Goal: Check status: Check status

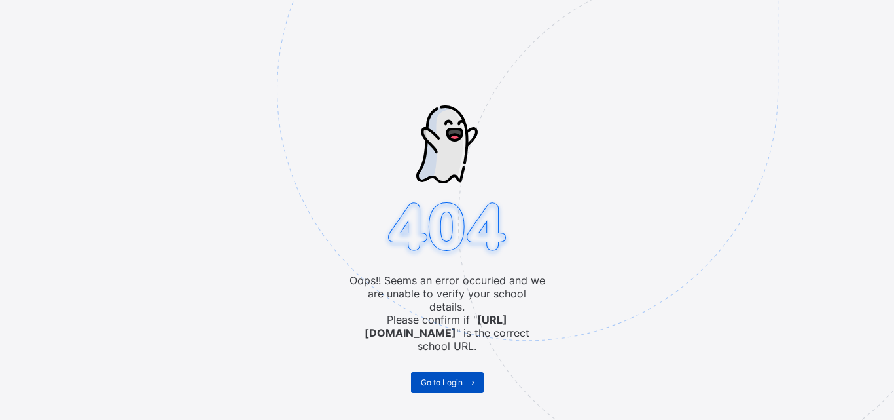
click at [439, 377] on span "Go to Login" at bounding box center [442, 382] width 42 height 10
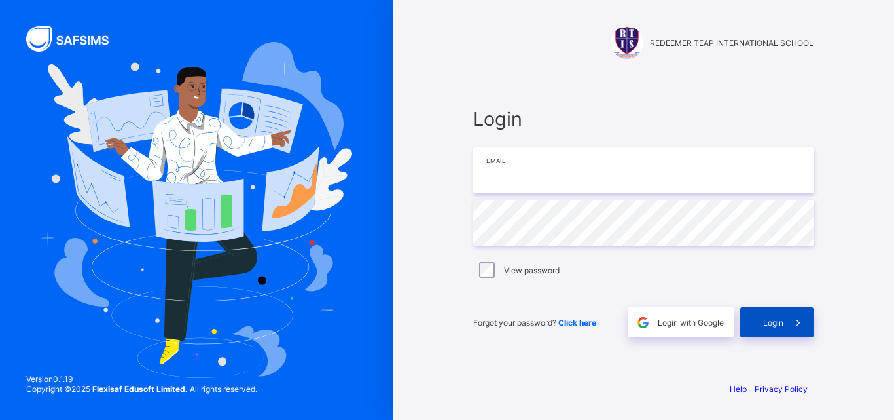
type input "**********"
click at [774, 322] on span "Login" at bounding box center [773, 322] width 20 height 10
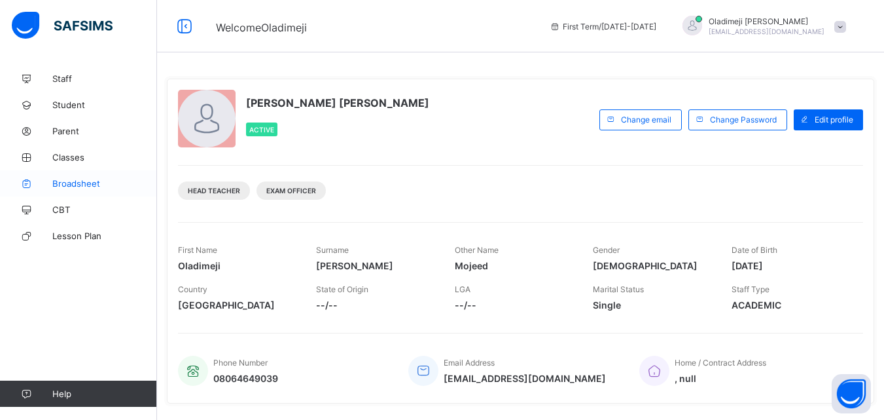
click at [79, 185] on span "Broadsheet" at bounding box center [104, 183] width 105 height 10
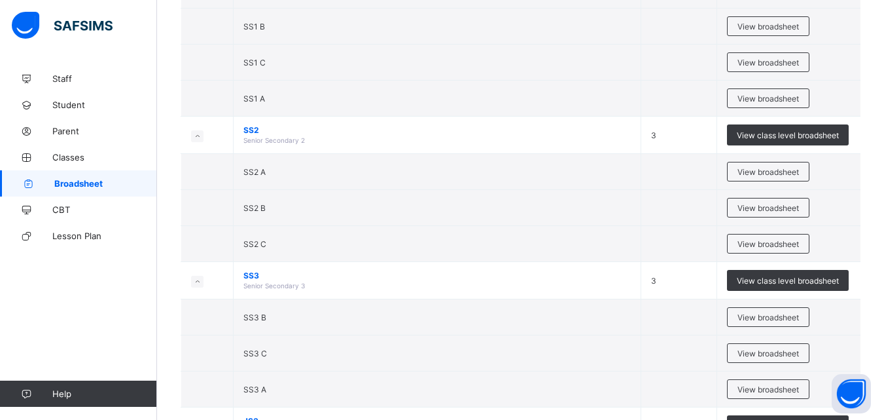
scroll to position [2486, 0]
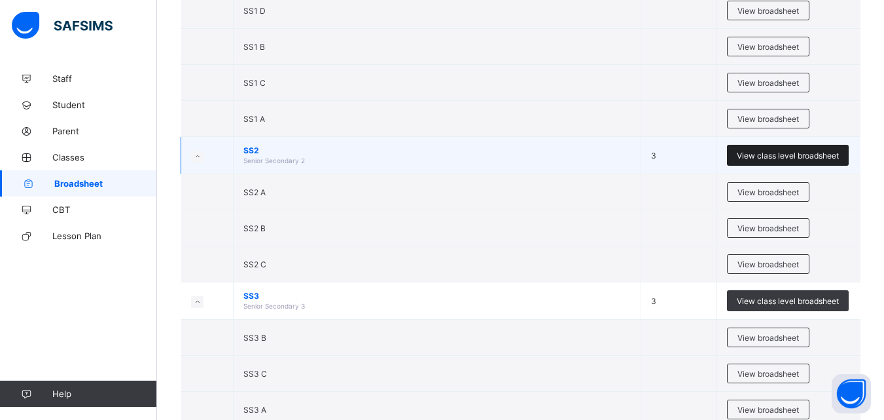
click at [777, 151] on span "View class level broadsheet" at bounding box center [788, 156] width 102 height 10
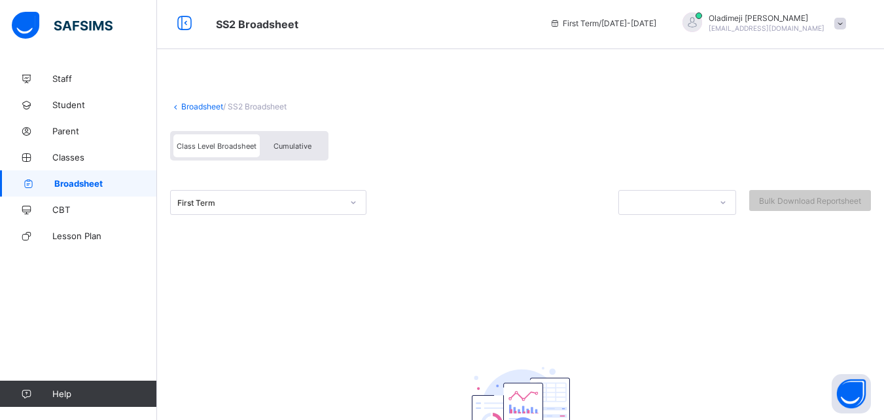
click at [353, 205] on icon at bounding box center [354, 202] width 8 height 13
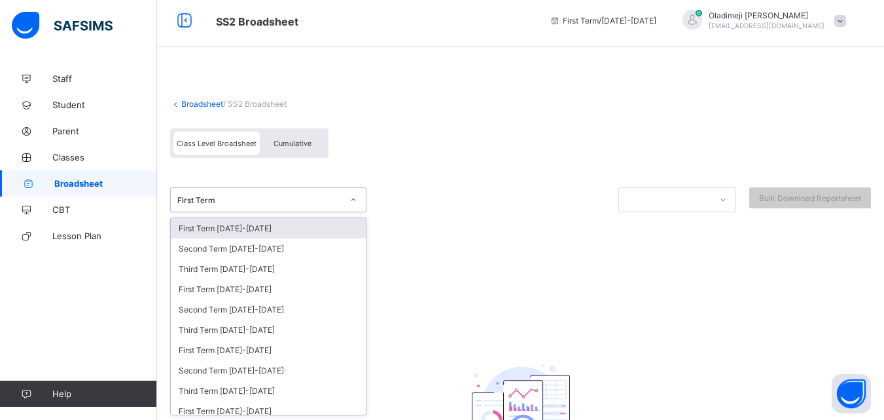
scroll to position [7, 0]
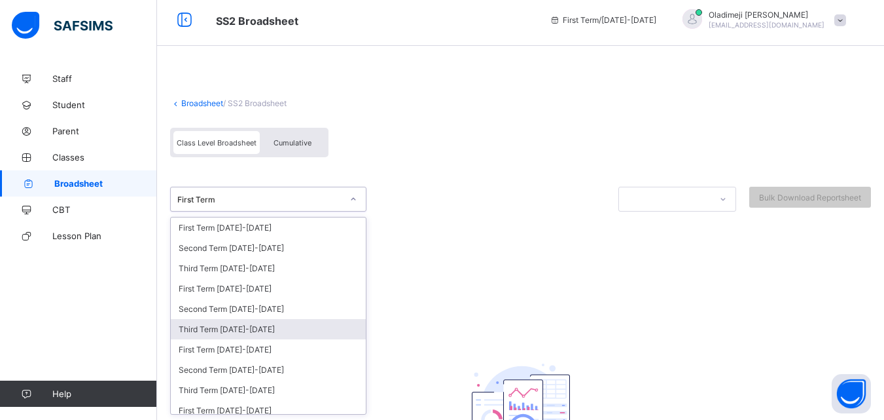
click at [246, 325] on div "Third Term 2024-2025" at bounding box center [268, 329] width 195 height 20
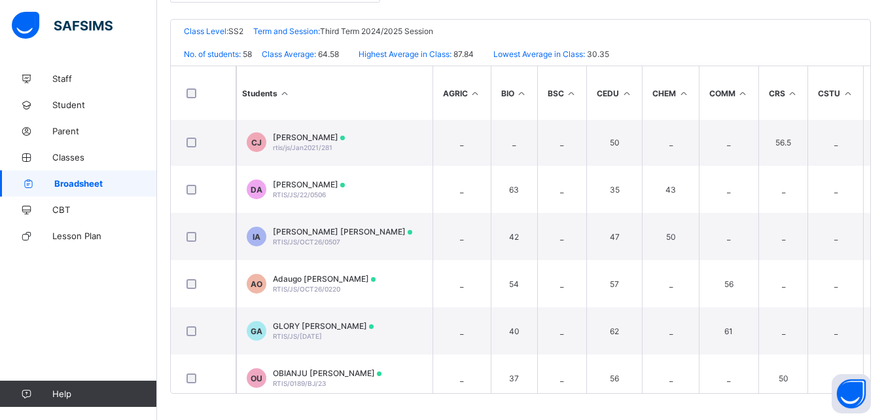
scroll to position [2466, 0]
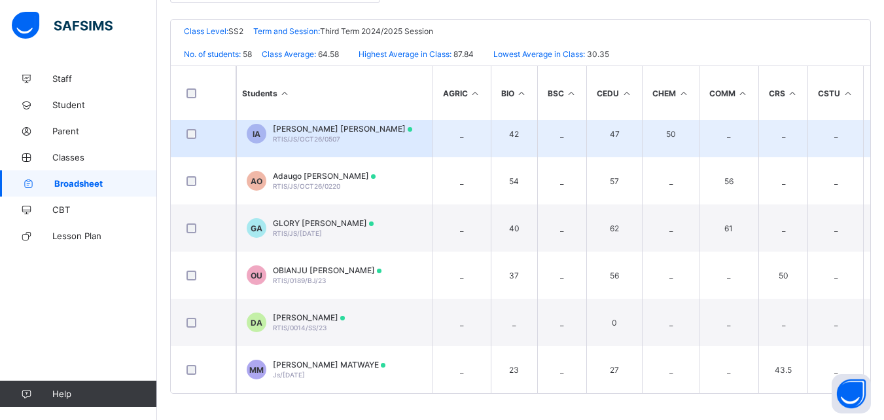
click at [343, 126] on span "Isaac Oluwasijibomi Adeniji" at bounding box center [342, 129] width 139 height 10
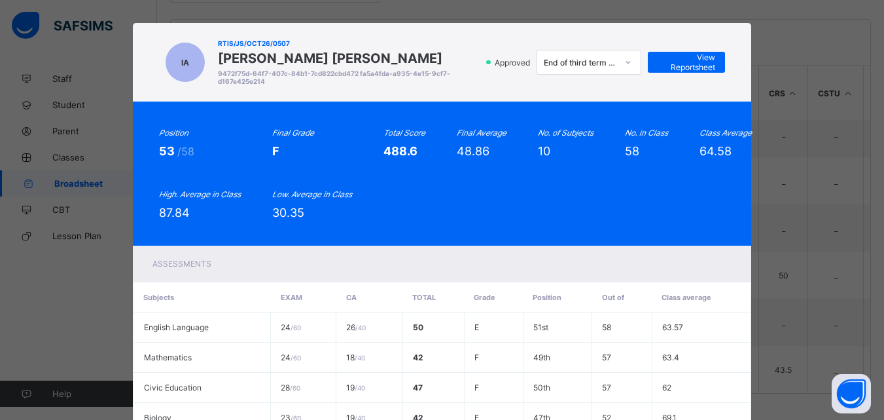
scroll to position [0, 0]
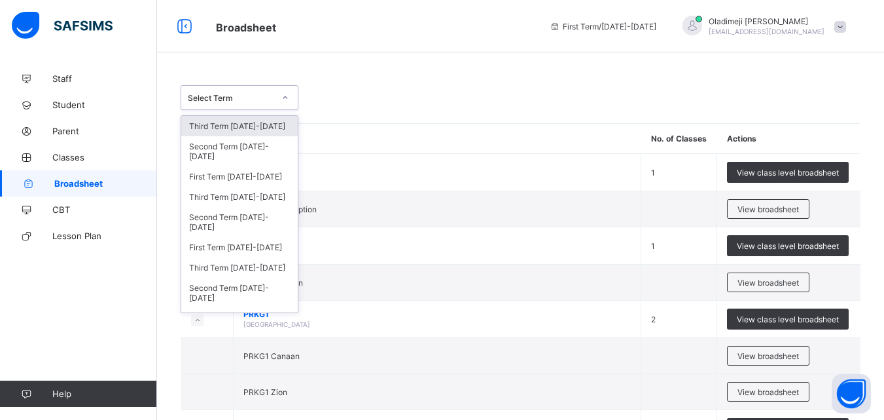
click at [286, 98] on icon at bounding box center [285, 97] width 8 height 13
click at [234, 200] on div "Third Term 2024-2025" at bounding box center [239, 197] width 117 height 20
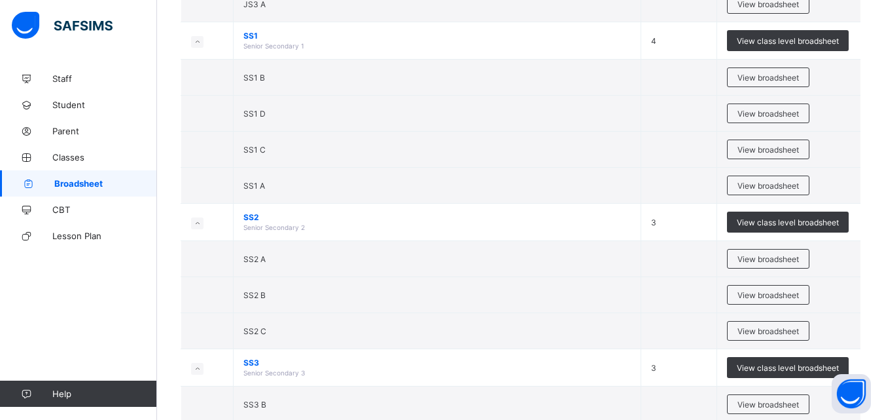
scroll to position [2450, 0]
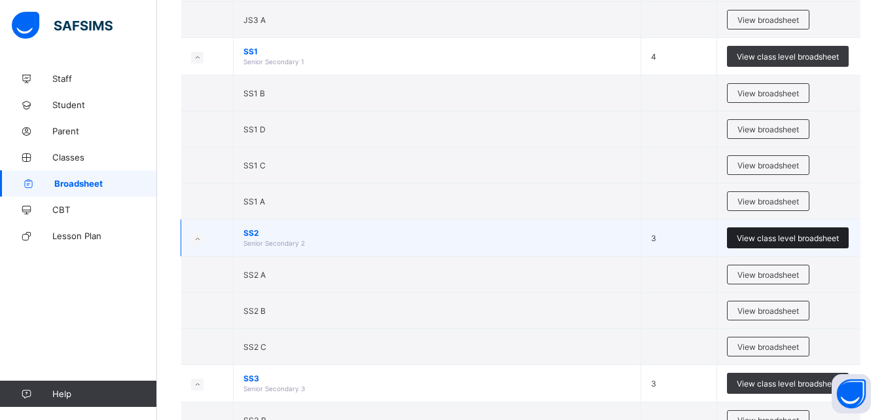
click at [774, 236] on span "View class level broadsheet" at bounding box center [788, 238] width 102 height 10
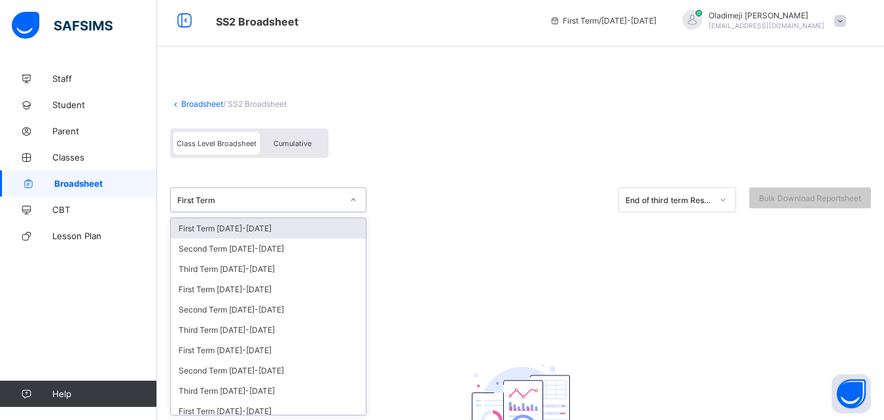
scroll to position [7, 0]
click at [357, 203] on div at bounding box center [353, 199] width 22 height 21
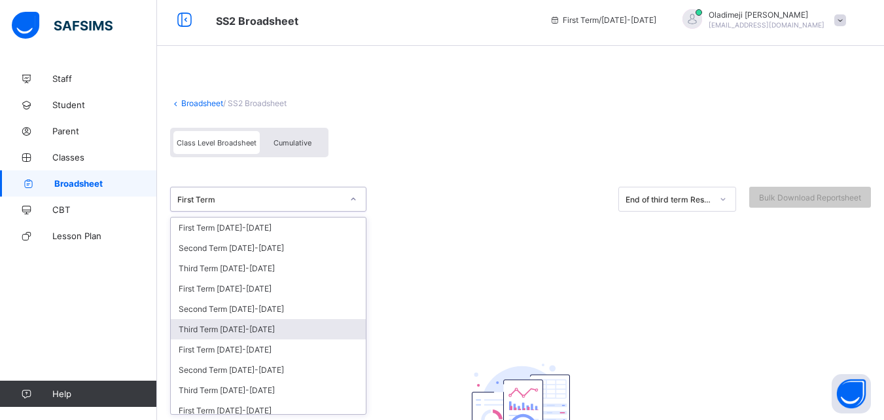
click at [229, 328] on div "Third Term 2024-2025" at bounding box center [268, 329] width 195 height 20
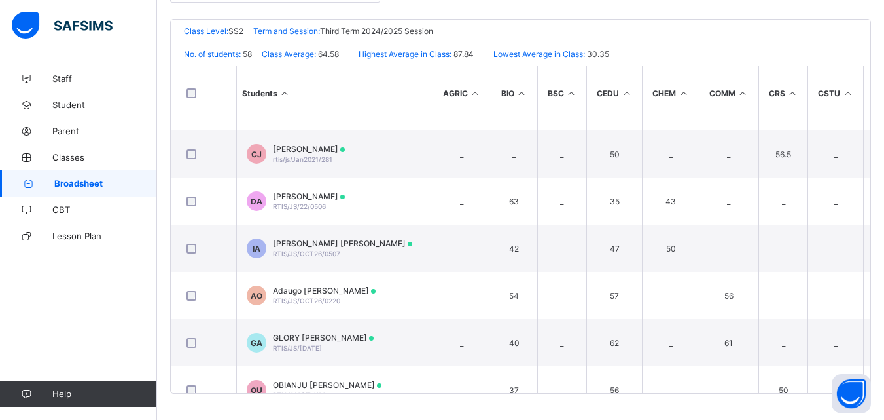
scroll to position [2466, 0]
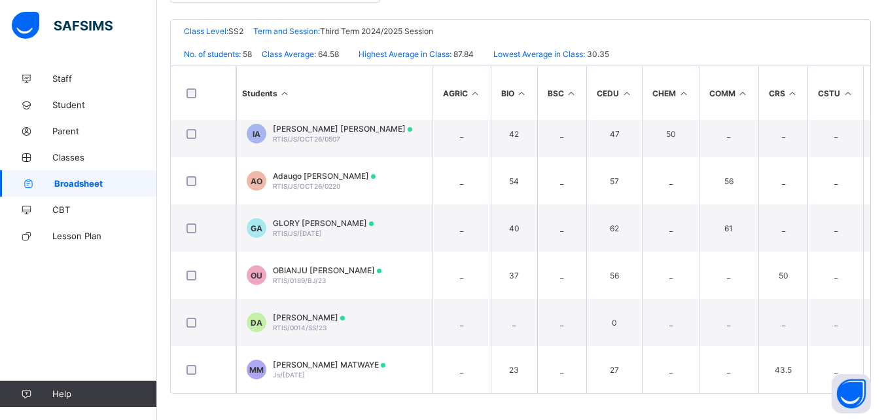
click at [875, 92] on th "DATA" at bounding box center [890, 93] width 55 height 54
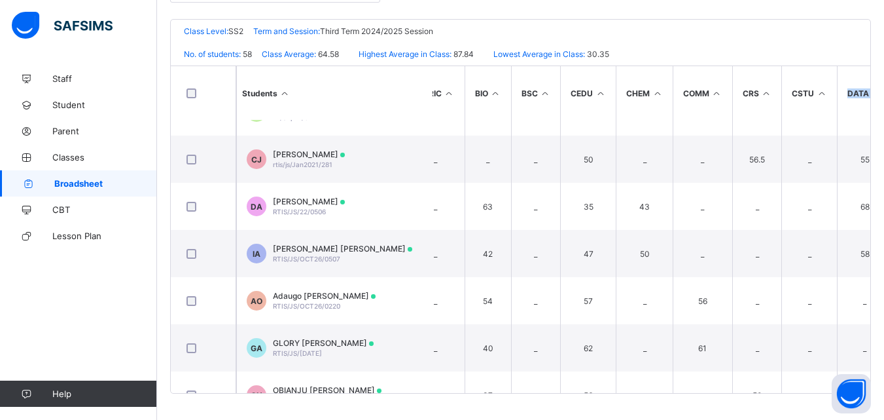
scroll to position [2312, 26]
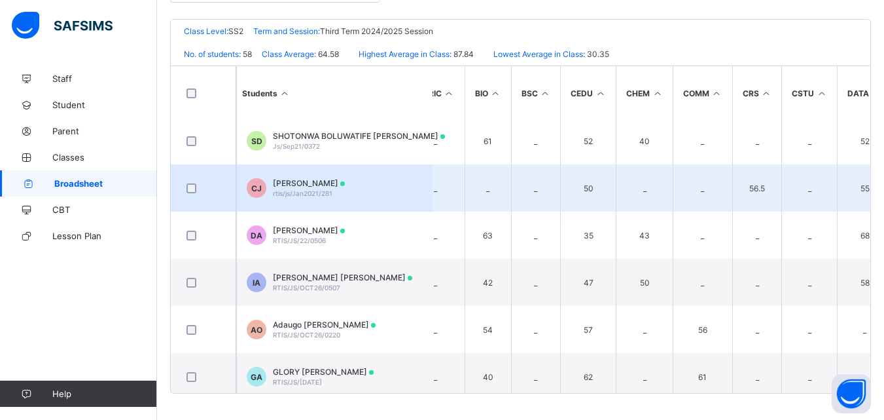
click at [318, 185] on span "[PERSON_NAME]" at bounding box center [309, 183] width 72 height 10
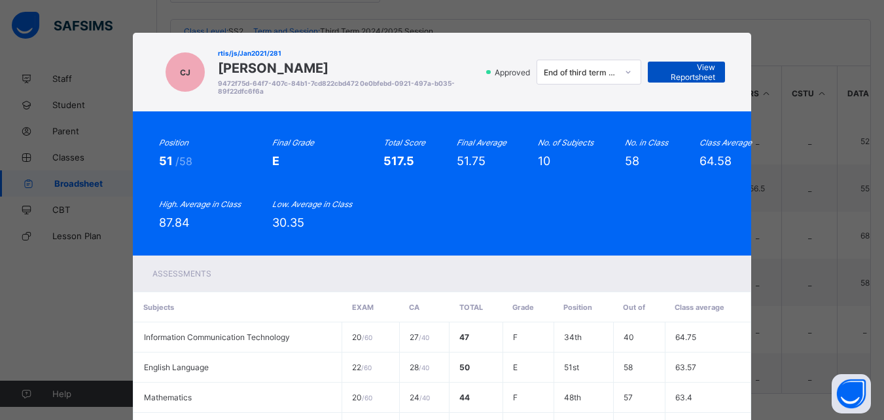
click at [677, 71] on span "View Reportsheet" at bounding box center [687, 72] width 58 height 20
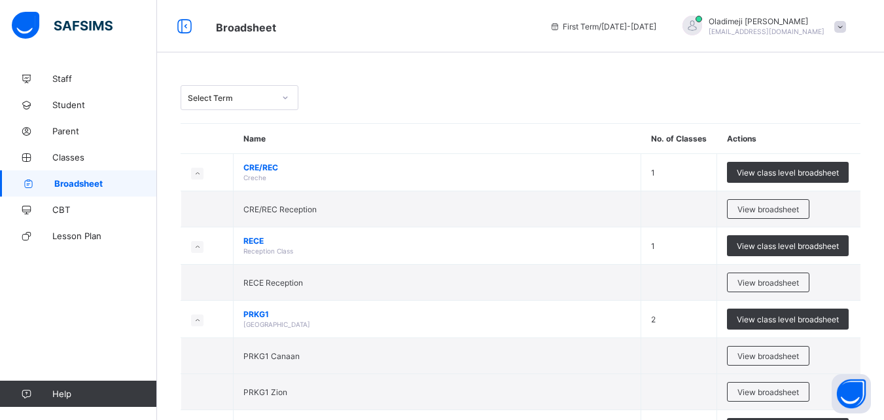
click at [285, 95] on icon at bounding box center [285, 97] width 8 height 13
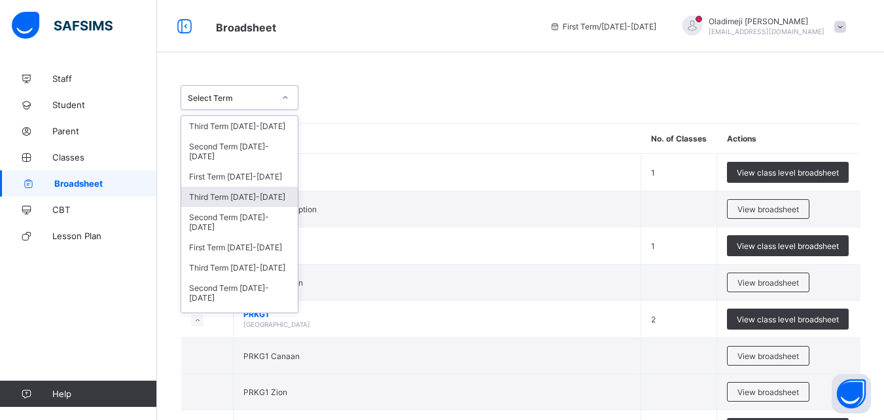
click at [232, 200] on div "Third Term 2024-2025" at bounding box center [239, 197] width 117 height 20
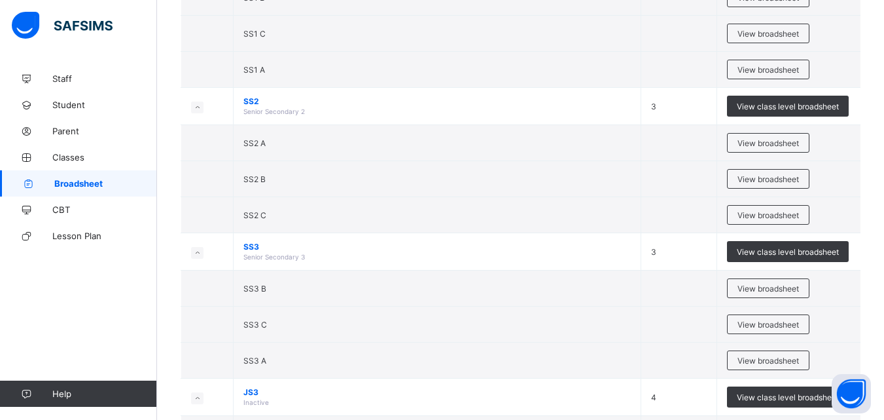
scroll to position [2571, 0]
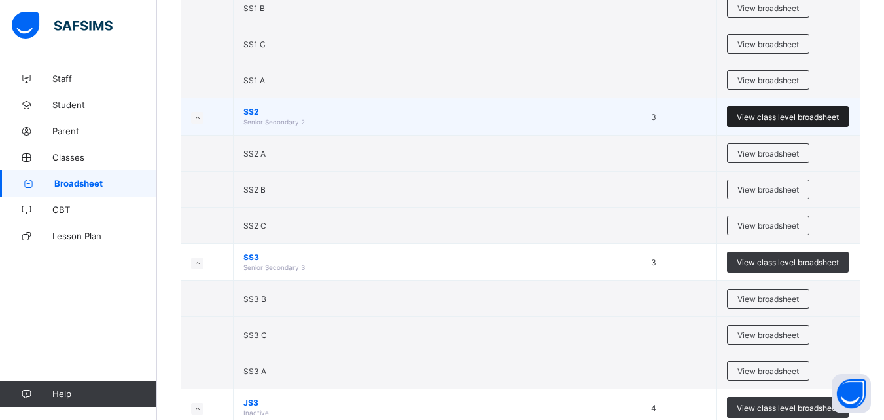
click at [767, 115] on span "View class level broadsheet" at bounding box center [788, 117] width 102 height 10
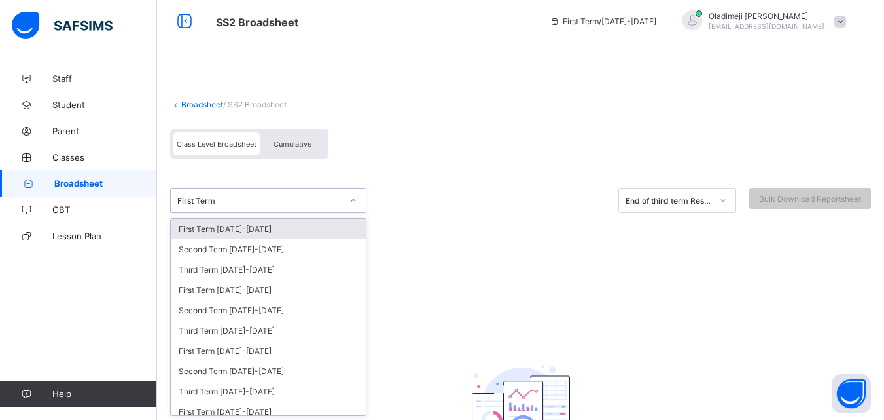
scroll to position [7, 0]
click at [351, 204] on div at bounding box center [353, 199] width 22 height 21
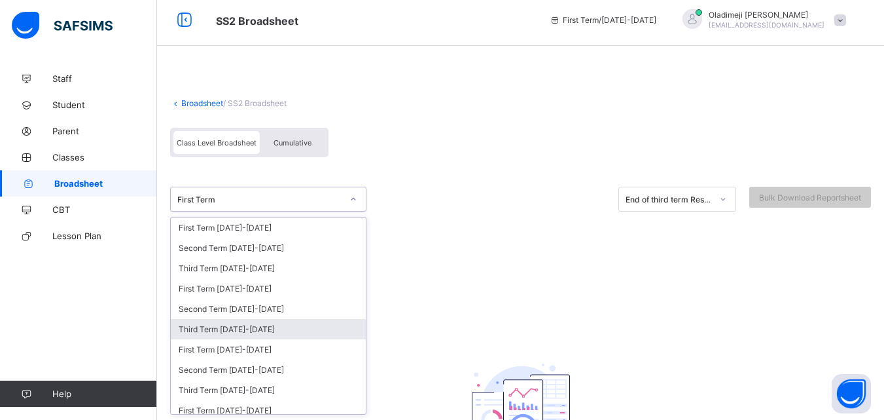
click at [247, 323] on div "Third Term 2024-2025" at bounding box center [268, 329] width 195 height 20
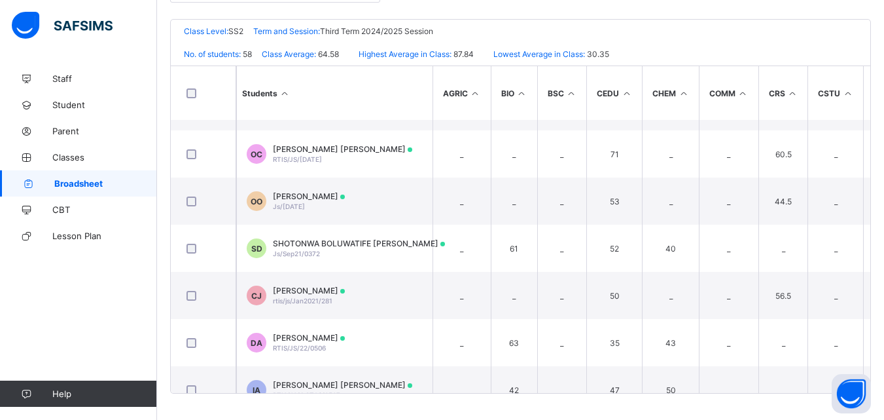
scroll to position [2199, 0]
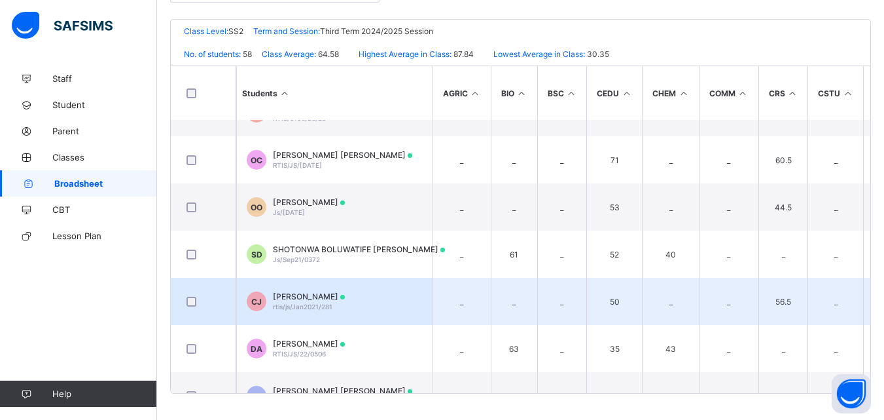
click at [344, 299] on span "[PERSON_NAME]" at bounding box center [309, 296] width 72 height 10
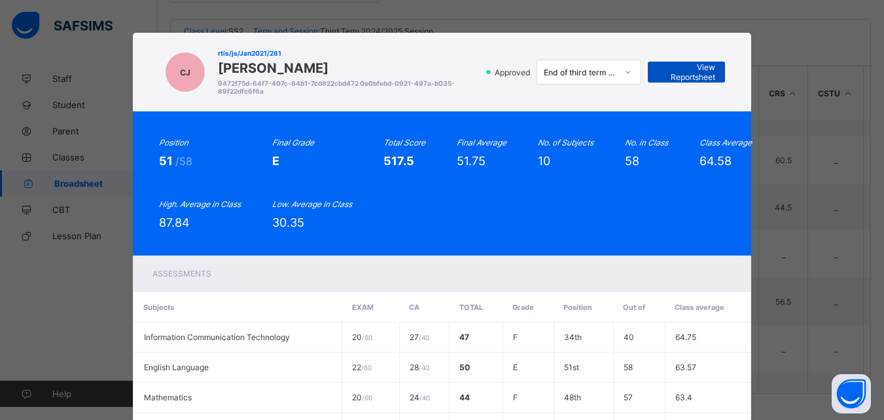
click at [689, 71] on span "View Reportsheet" at bounding box center [687, 72] width 58 height 20
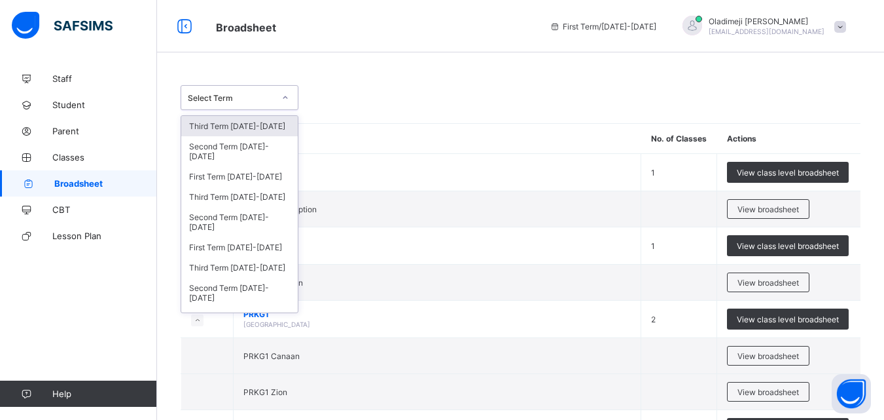
click at [285, 97] on icon at bounding box center [285, 97] width 8 height 13
click at [253, 198] on div "Third Term 2024-2025" at bounding box center [239, 197] width 117 height 20
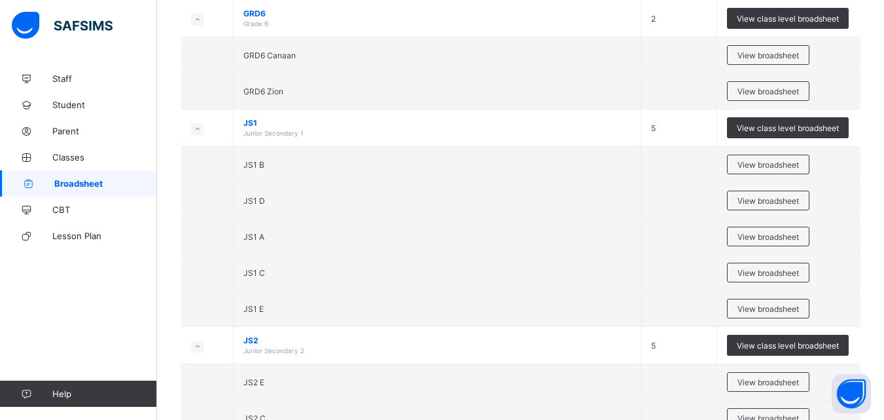
scroll to position [1784, 0]
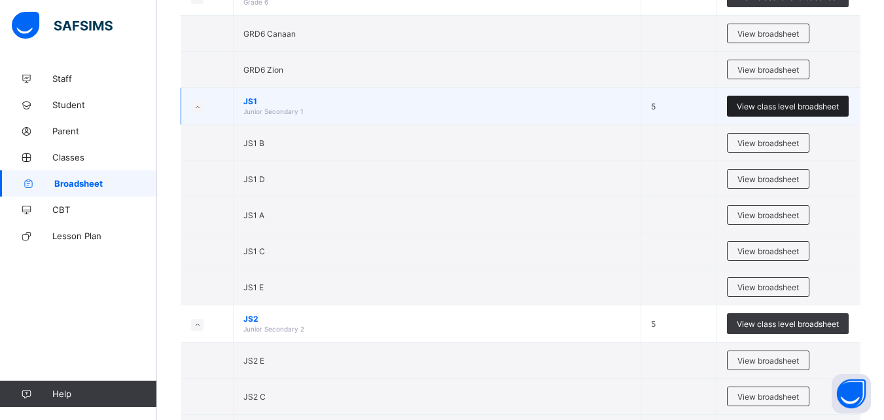
click at [787, 105] on span "View class level broadsheet" at bounding box center [788, 106] width 102 height 10
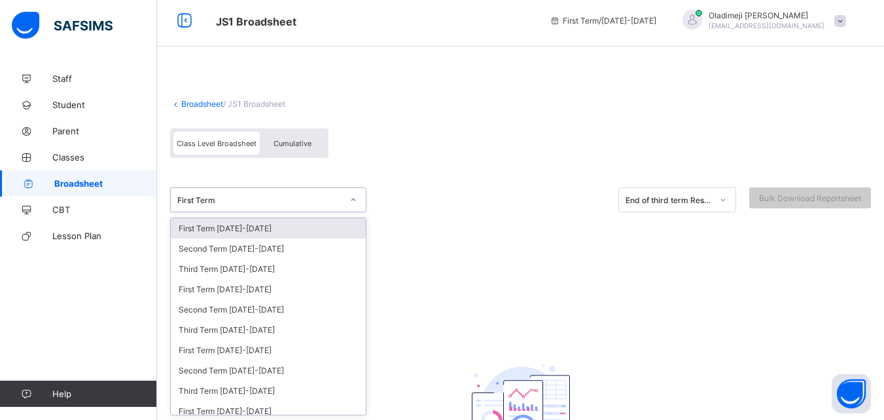
click at [353, 204] on icon at bounding box center [354, 199] width 8 height 13
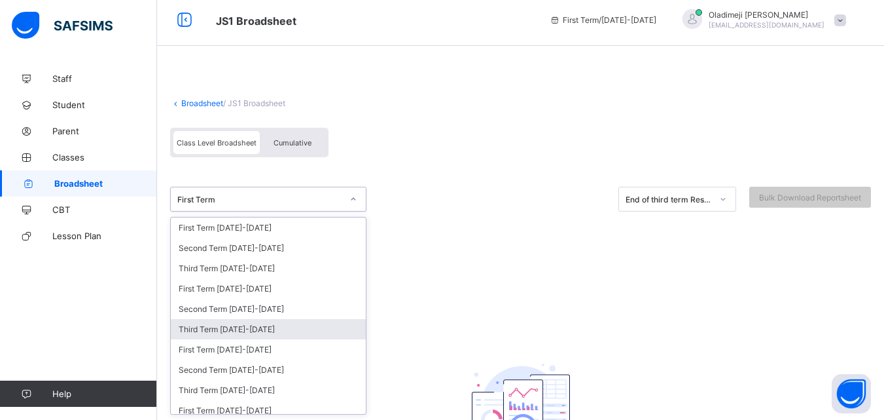
click at [243, 327] on div "Third Term 2024-2025" at bounding box center [268, 329] width 195 height 20
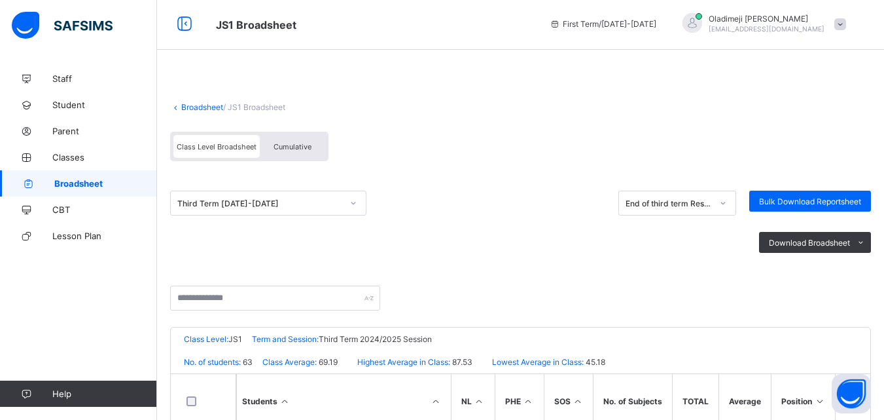
scroll to position [0, 0]
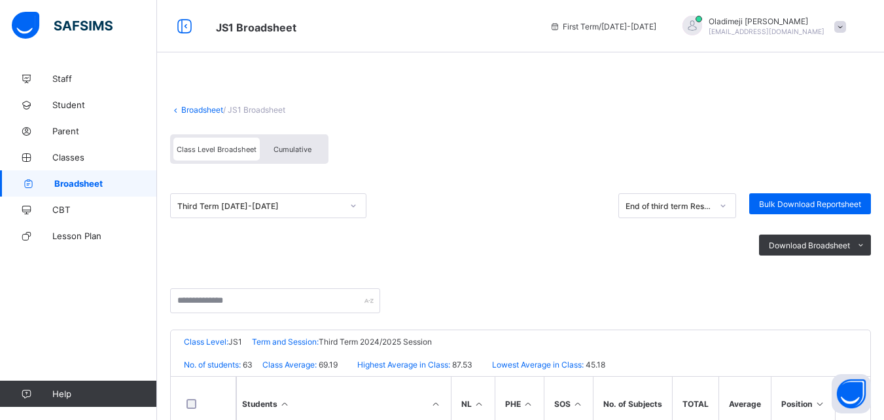
click at [203, 107] on link "Broadsheet" at bounding box center [202, 110] width 42 height 10
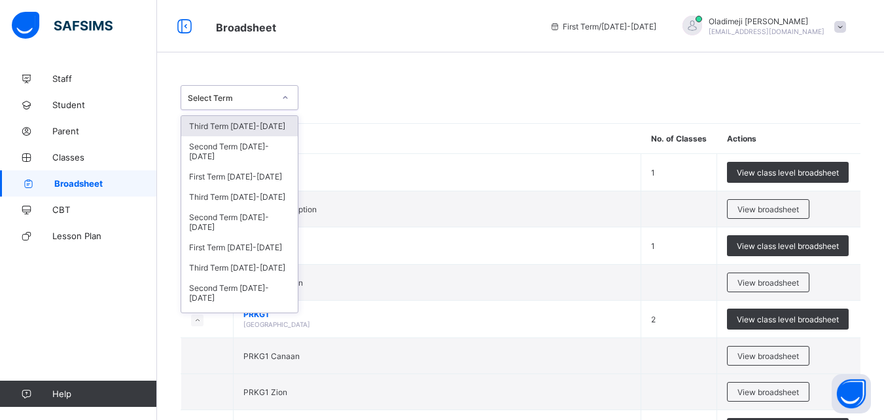
click at [287, 96] on icon at bounding box center [285, 97] width 8 height 13
click at [235, 195] on div "Third Term 2024-2025" at bounding box center [239, 197] width 117 height 20
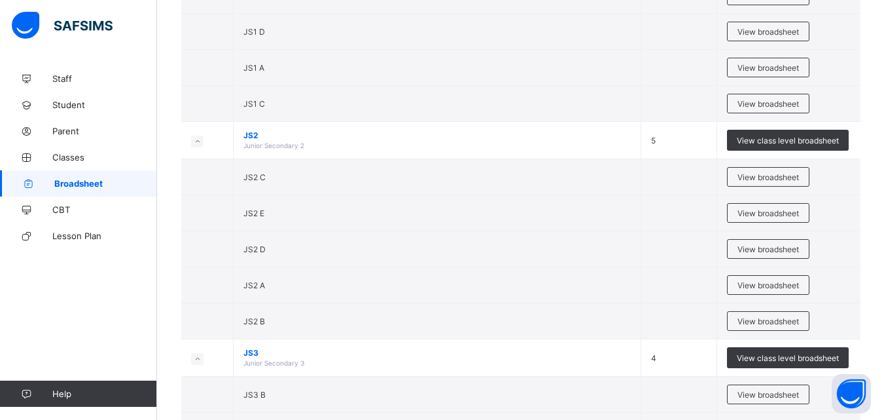
scroll to position [1962, 0]
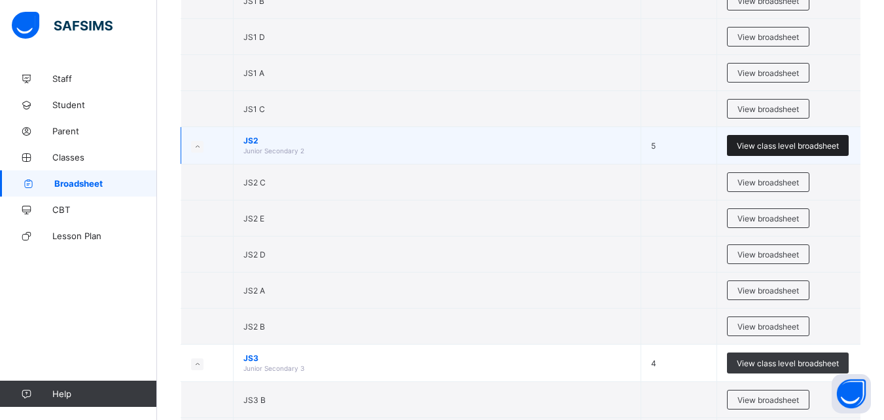
click at [767, 144] on span "View class level broadsheet" at bounding box center [788, 146] width 102 height 10
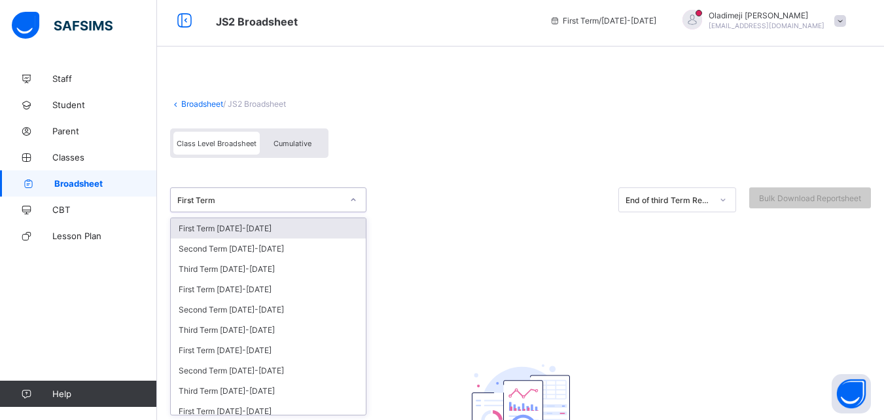
click at [352, 204] on icon at bounding box center [354, 199] width 8 height 13
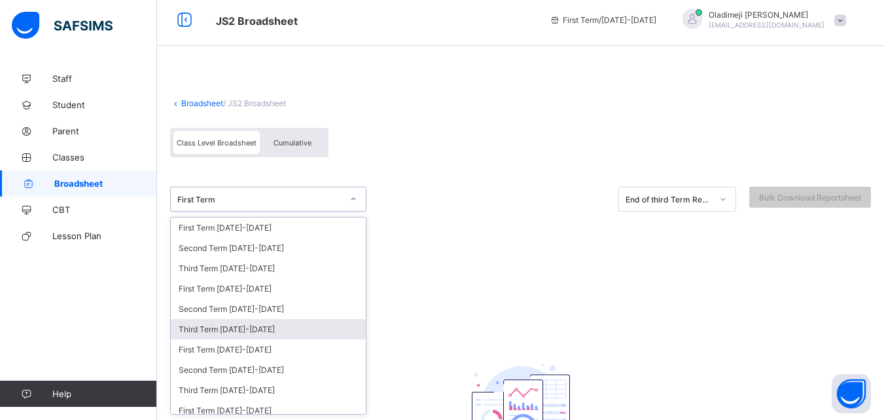
click at [233, 328] on div "Third Term 2024-2025" at bounding box center [268, 329] width 195 height 20
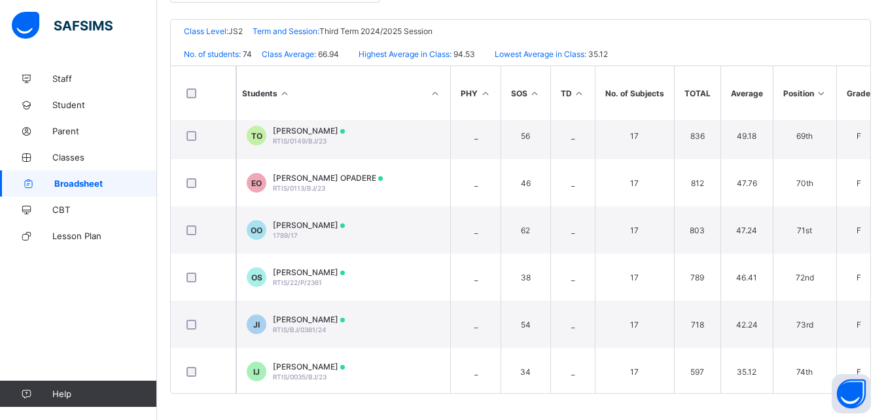
scroll to position [3220, 1665]
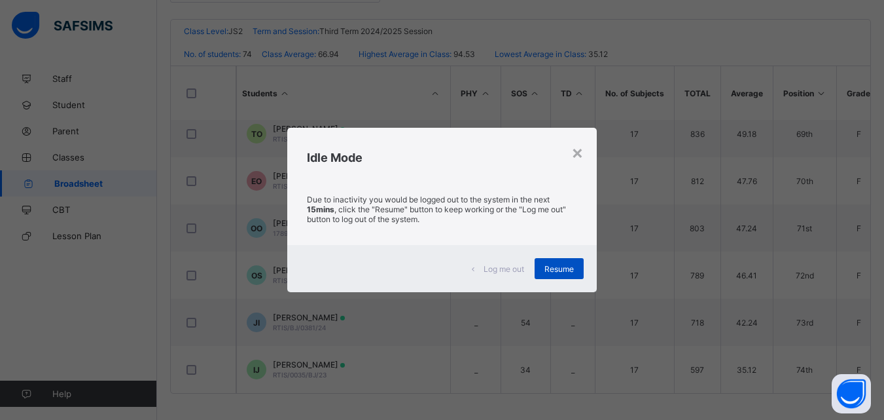
click at [559, 270] on span "Resume" at bounding box center [559, 269] width 29 height 10
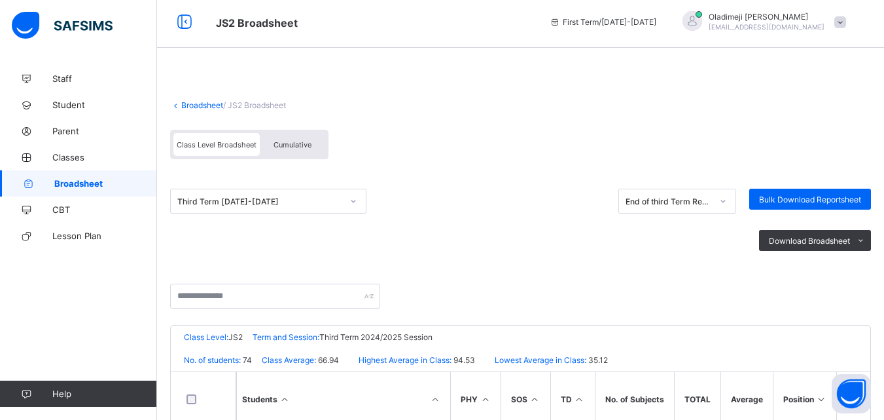
scroll to position [0, 0]
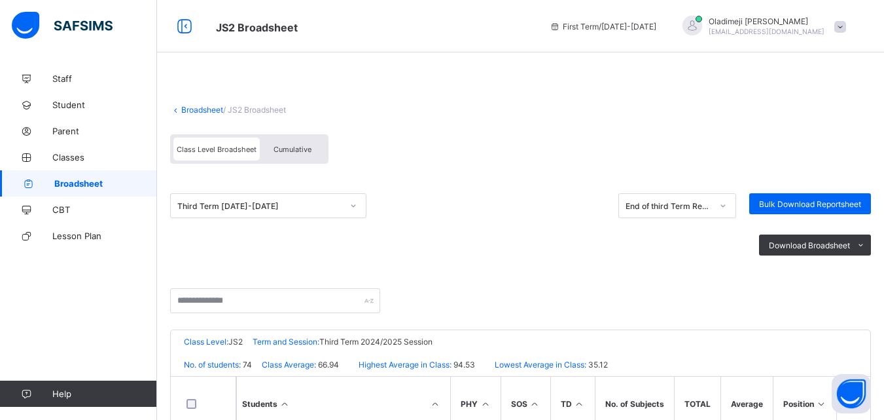
click at [196, 109] on link "Broadsheet" at bounding box center [202, 110] width 42 height 10
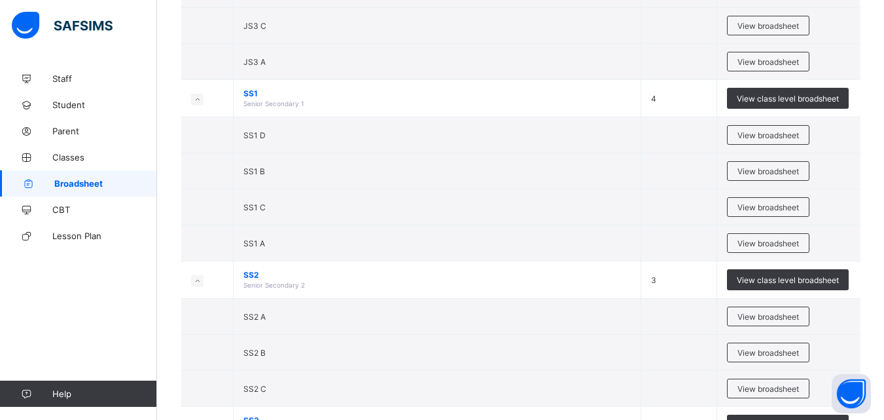
scroll to position [2336, 0]
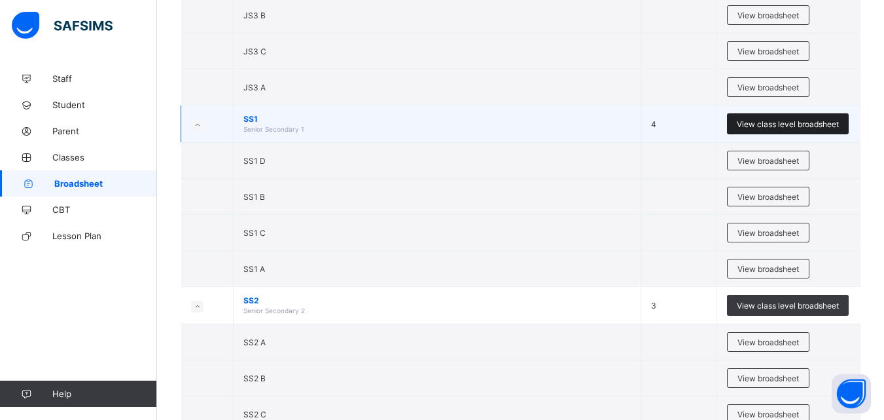
click at [768, 122] on span "View class level broadsheet" at bounding box center [788, 124] width 102 height 10
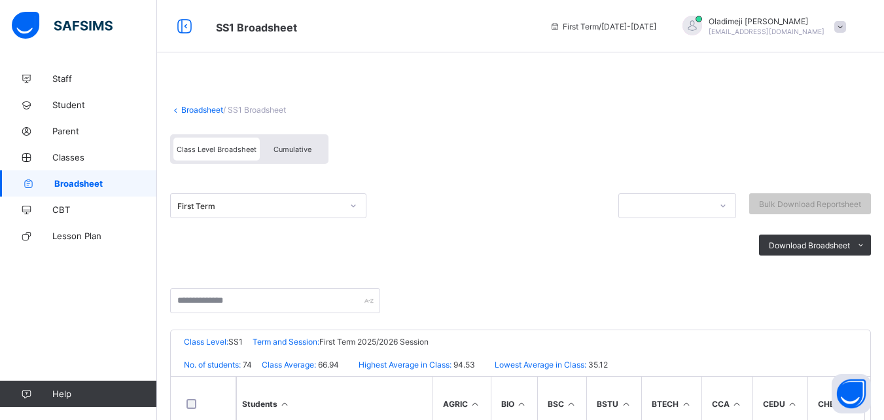
click at [202, 111] on link "Broadsheet" at bounding box center [202, 110] width 42 height 10
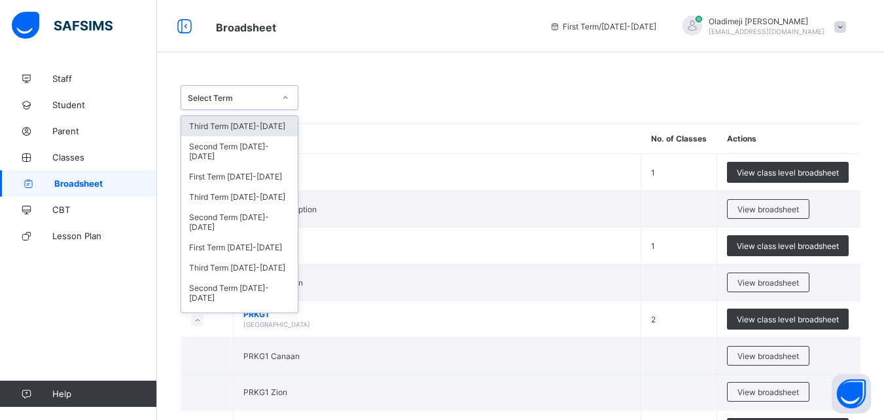
click at [287, 97] on icon at bounding box center [285, 97] width 5 height 3
click at [231, 199] on div "Third Term 2024-2025" at bounding box center [239, 197] width 117 height 20
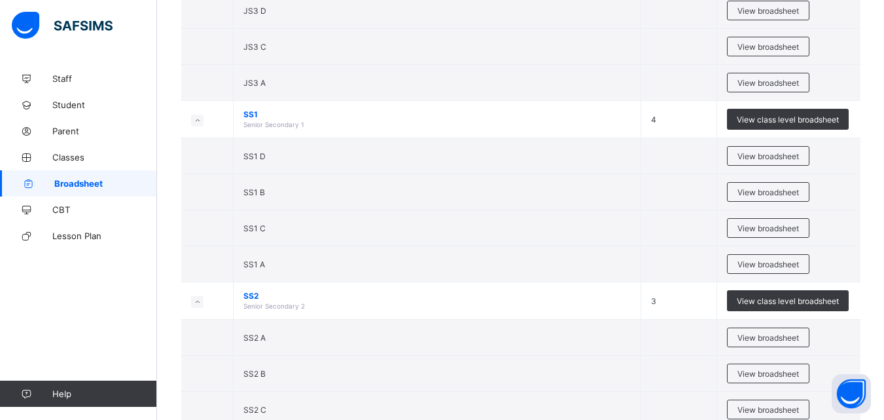
scroll to position [2345, 0]
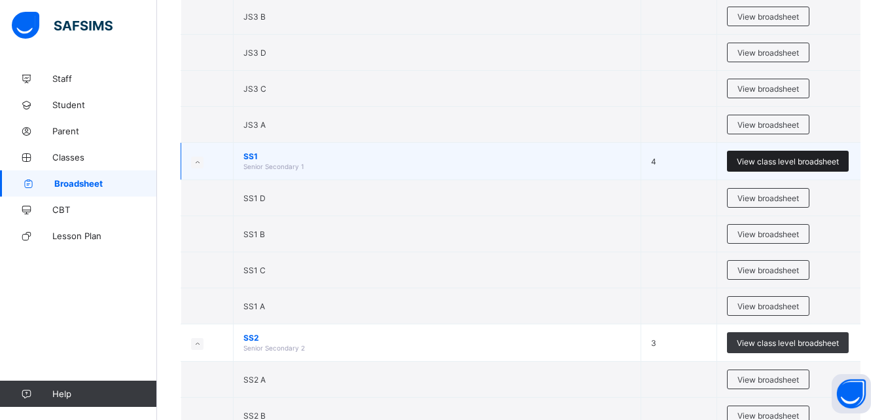
click at [770, 158] on span "View class level broadsheet" at bounding box center [788, 161] width 102 height 10
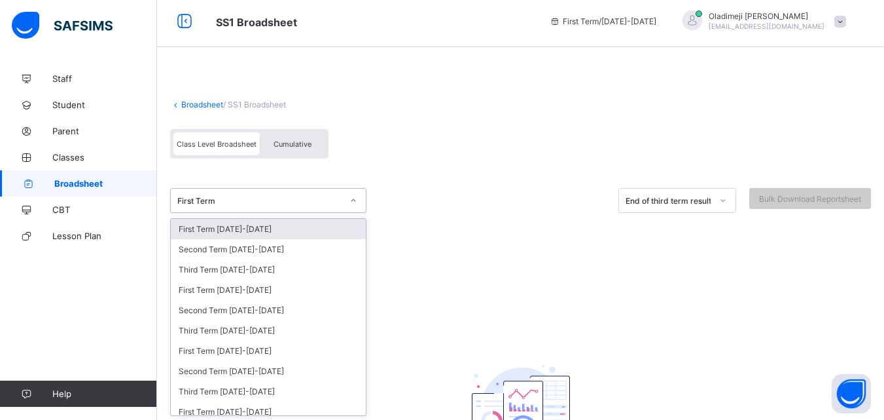
scroll to position [7, 0]
click at [356, 206] on div at bounding box center [353, 199] width 22 height 21
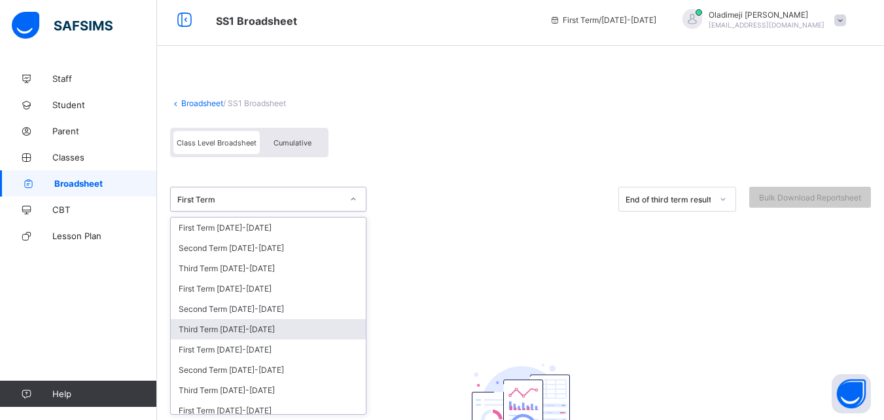
click at [231, 331] on div "Third Term 2024-2025" at bounding box center [268, 329] width 195 height 20
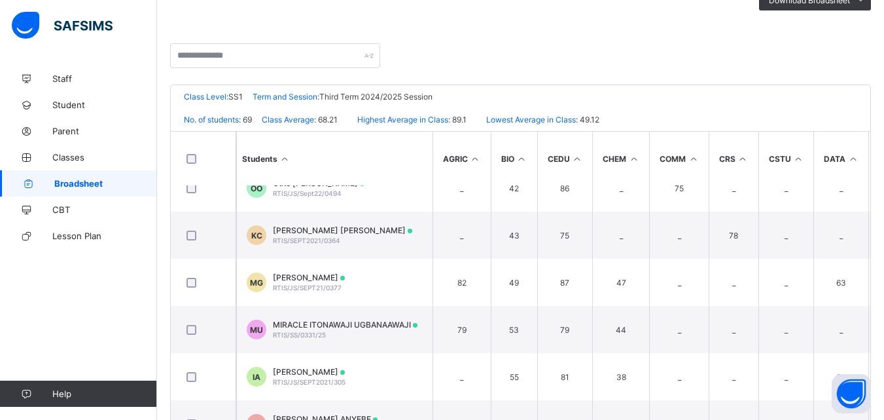
scroll to position [2075, 0]
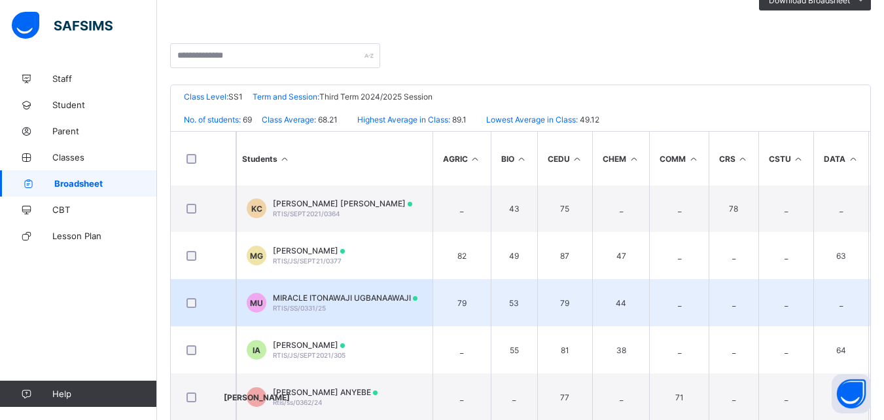
click at [343, 297] on span "MIRACLE ITONAWAJI UGBANAAWAJI" at bounding box center [345, 298] width 145 height 10
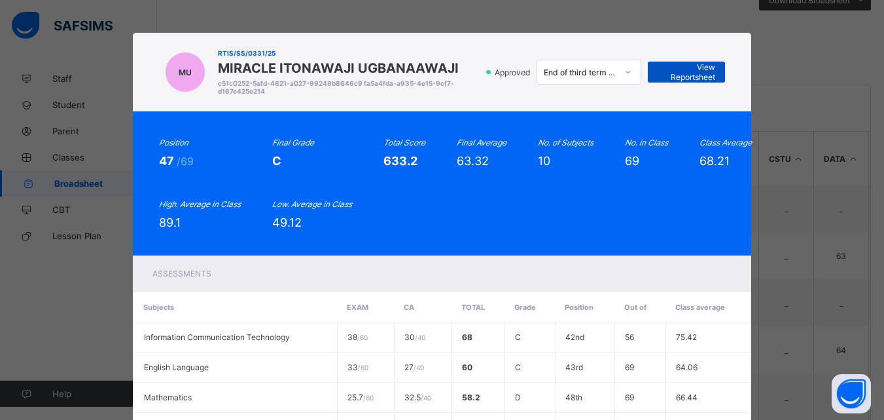
click at [691, 67] on span "View Reportsheet" at bounding box center [687, 72] width 58 height 20
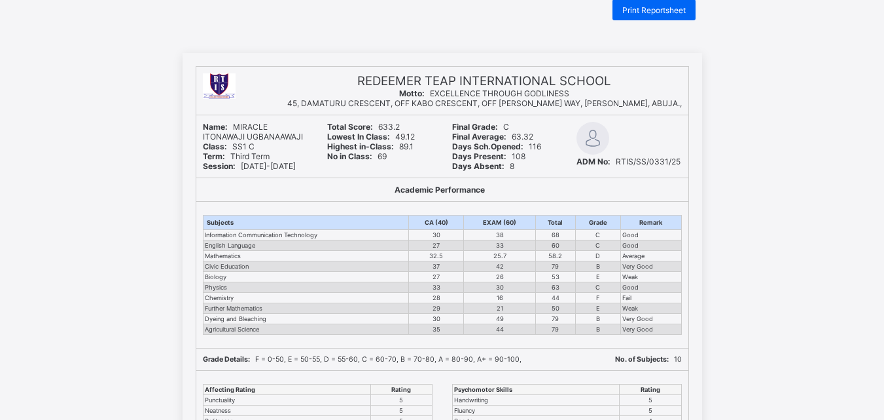
scroll to position [7, 0]
